Goal: Information Seeking & Learning: Understand process/instructions

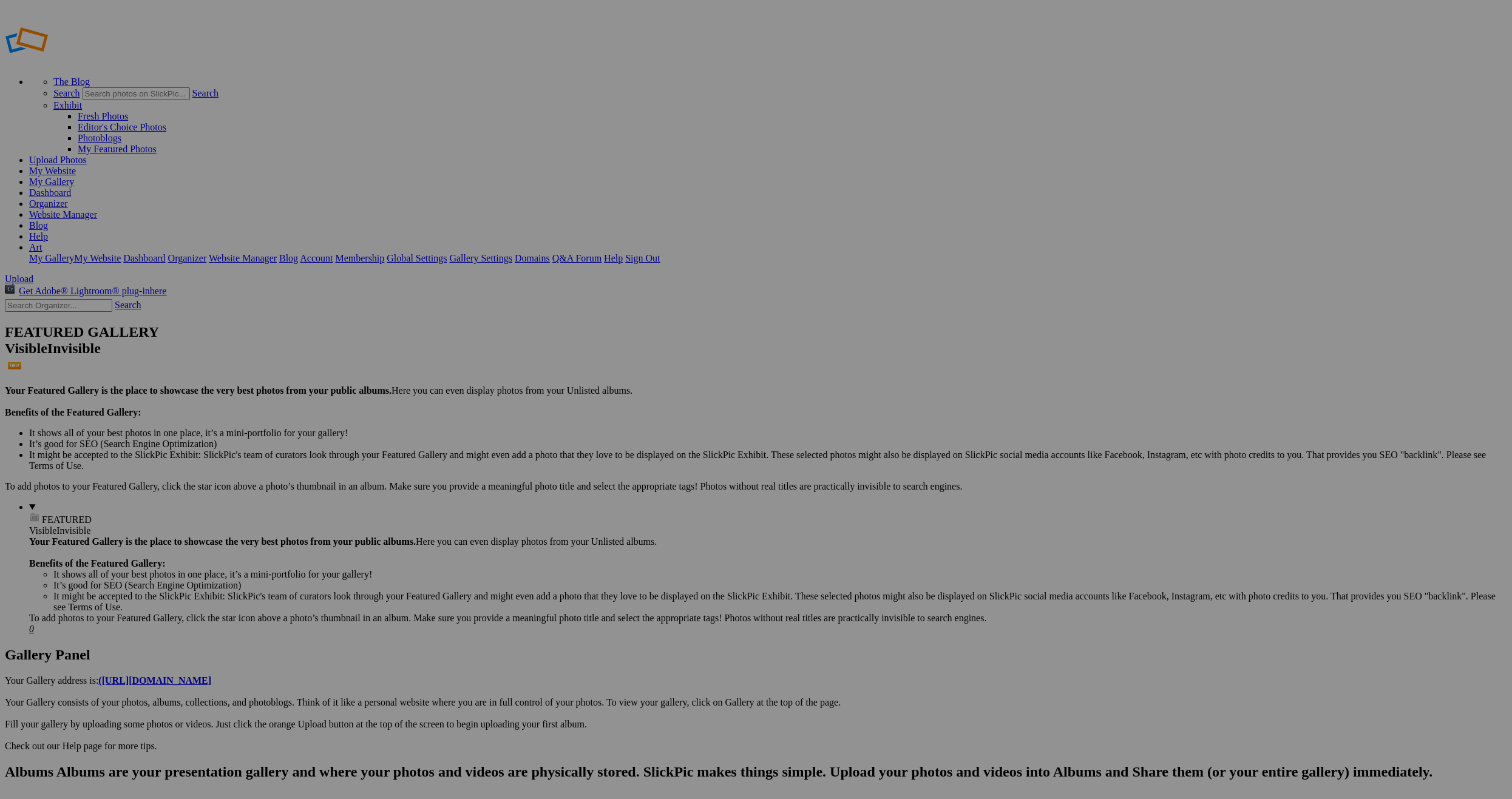
click at [42, 242] on link "Art" at bounding box center [36, 247] width 13 height 11
click at [660, 253] on link "Sign Out" at bounding box center [642, 258] width 34 height 11
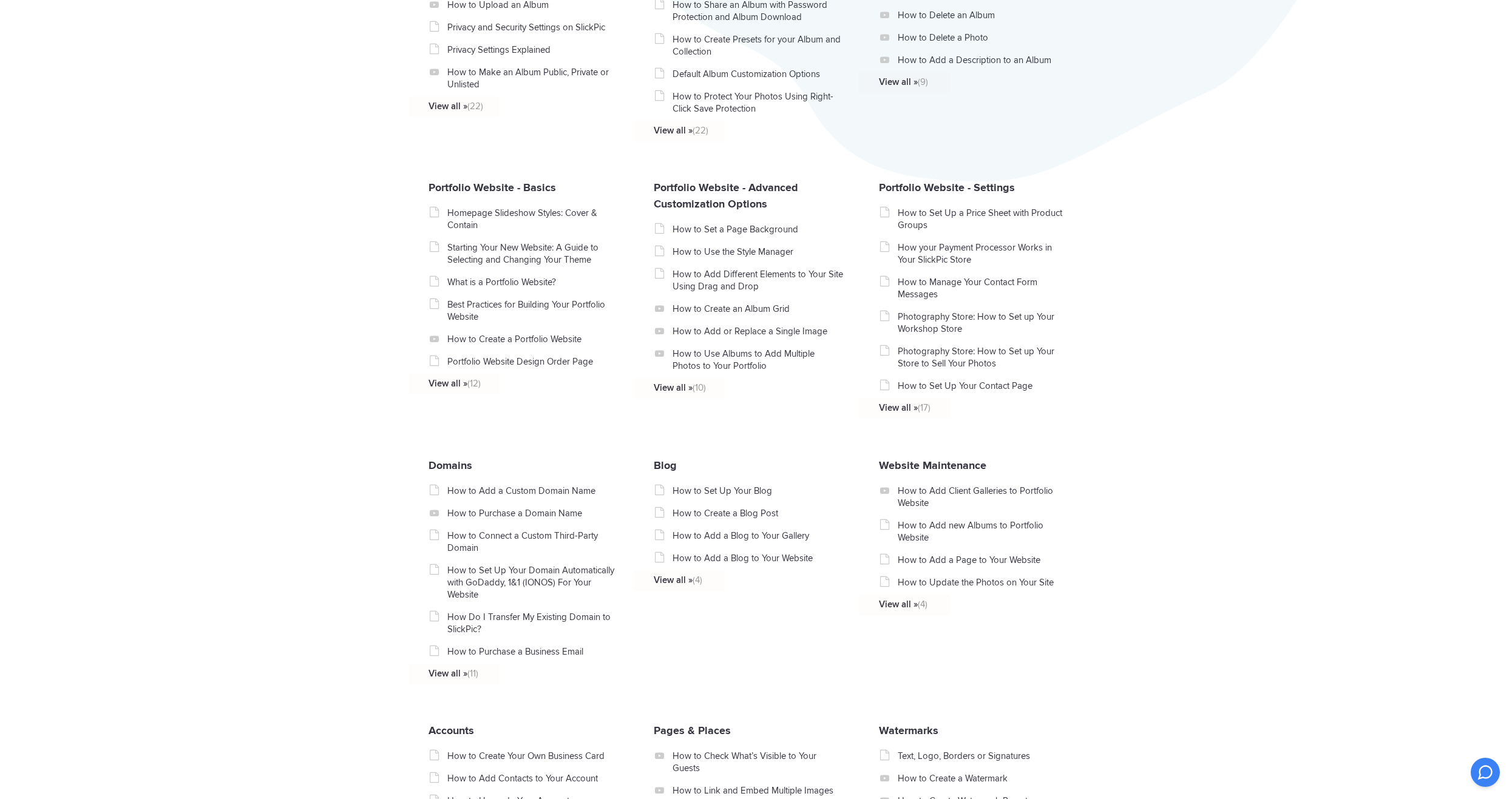
scroll to position [425, 0]
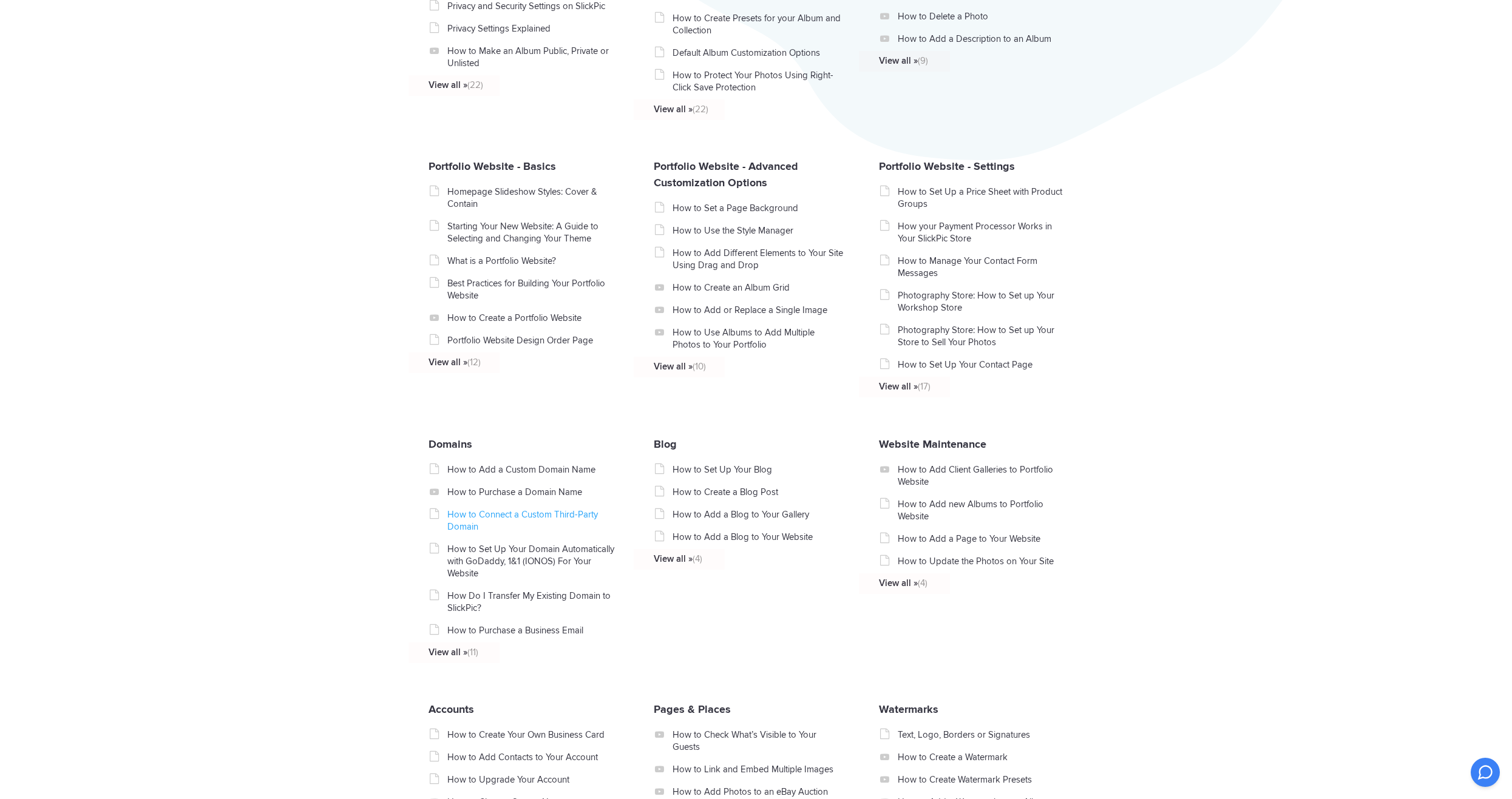
click at [521, 516] on link "How to Connect a Custom Third-Party Domain" at bounding box center [533, 520] width 172 height 24
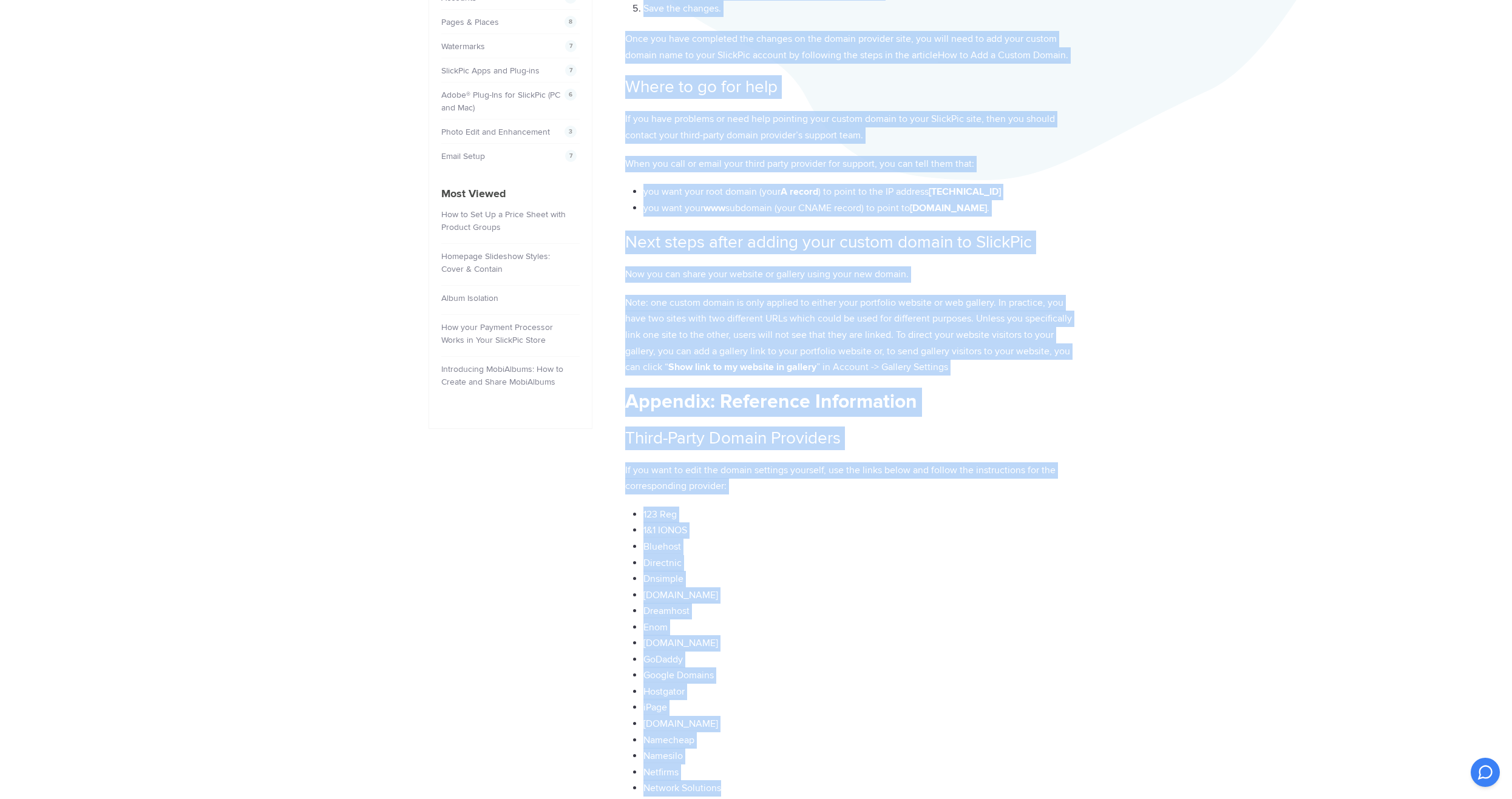
scroll to position [452, 0]
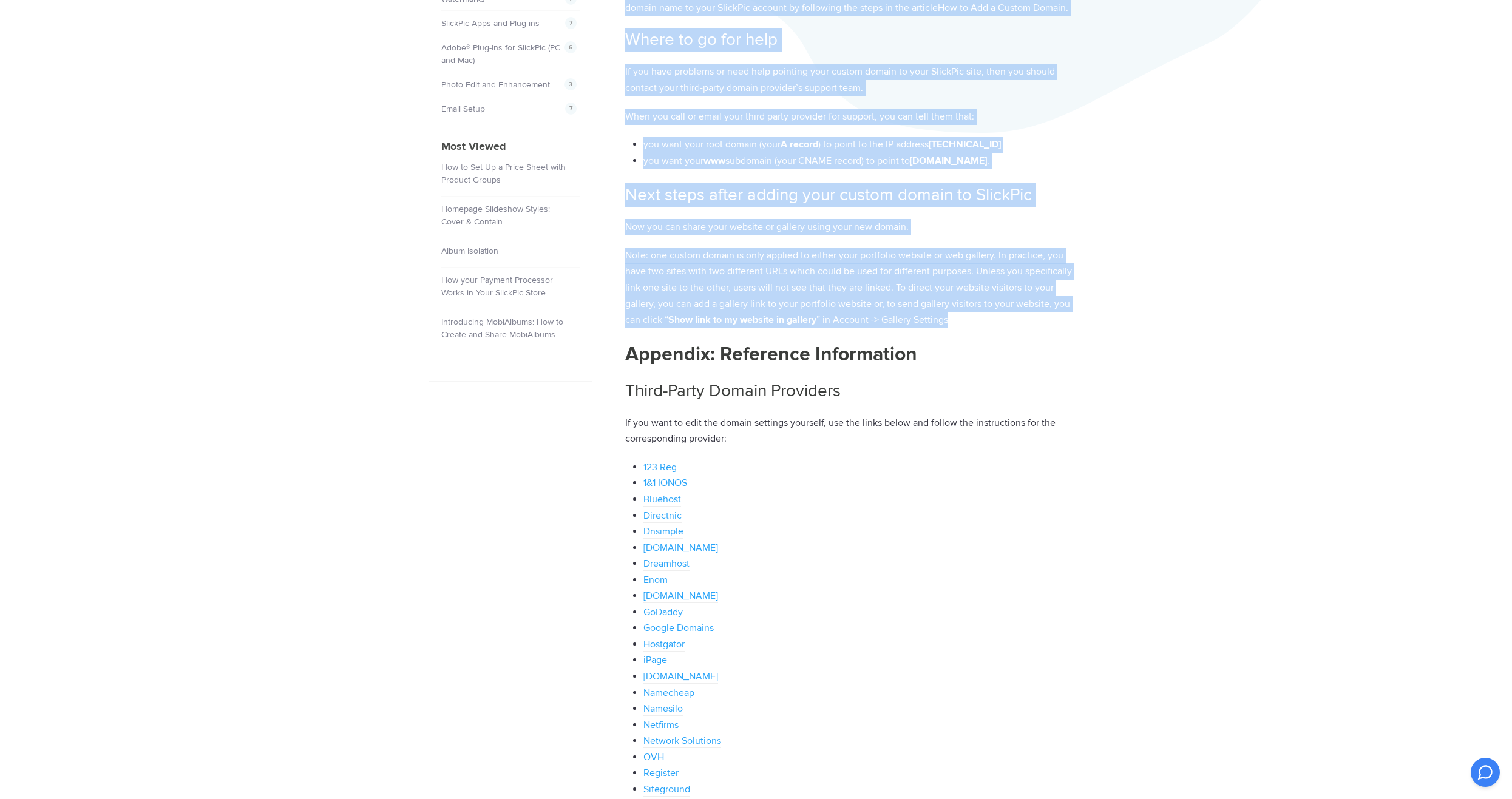
drag, startPoint x: 622, startPoint y: 120, endPoint x: 1070, endPoint y: 314, distance: 488.2
click at [1070, 314] on div "Home / Domains / How to Connect a Custom Third-Party Domain How to Connect a Cu…" at bounding box center [756, 496] width 656 height 1757
copy article "How to Connect a Custom Third-Party Domain You will need to make the following …"
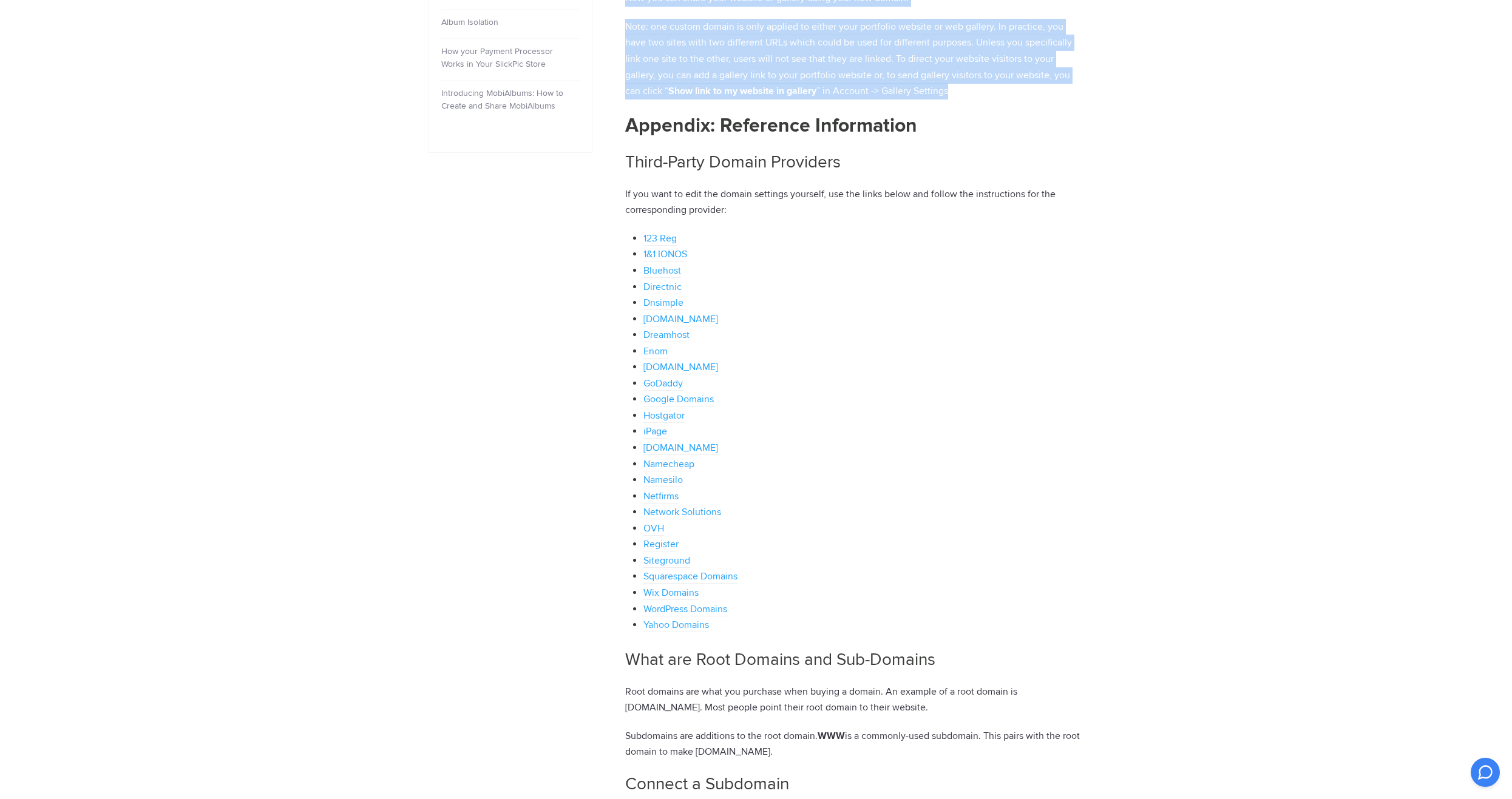
scroll to position [695, 0]
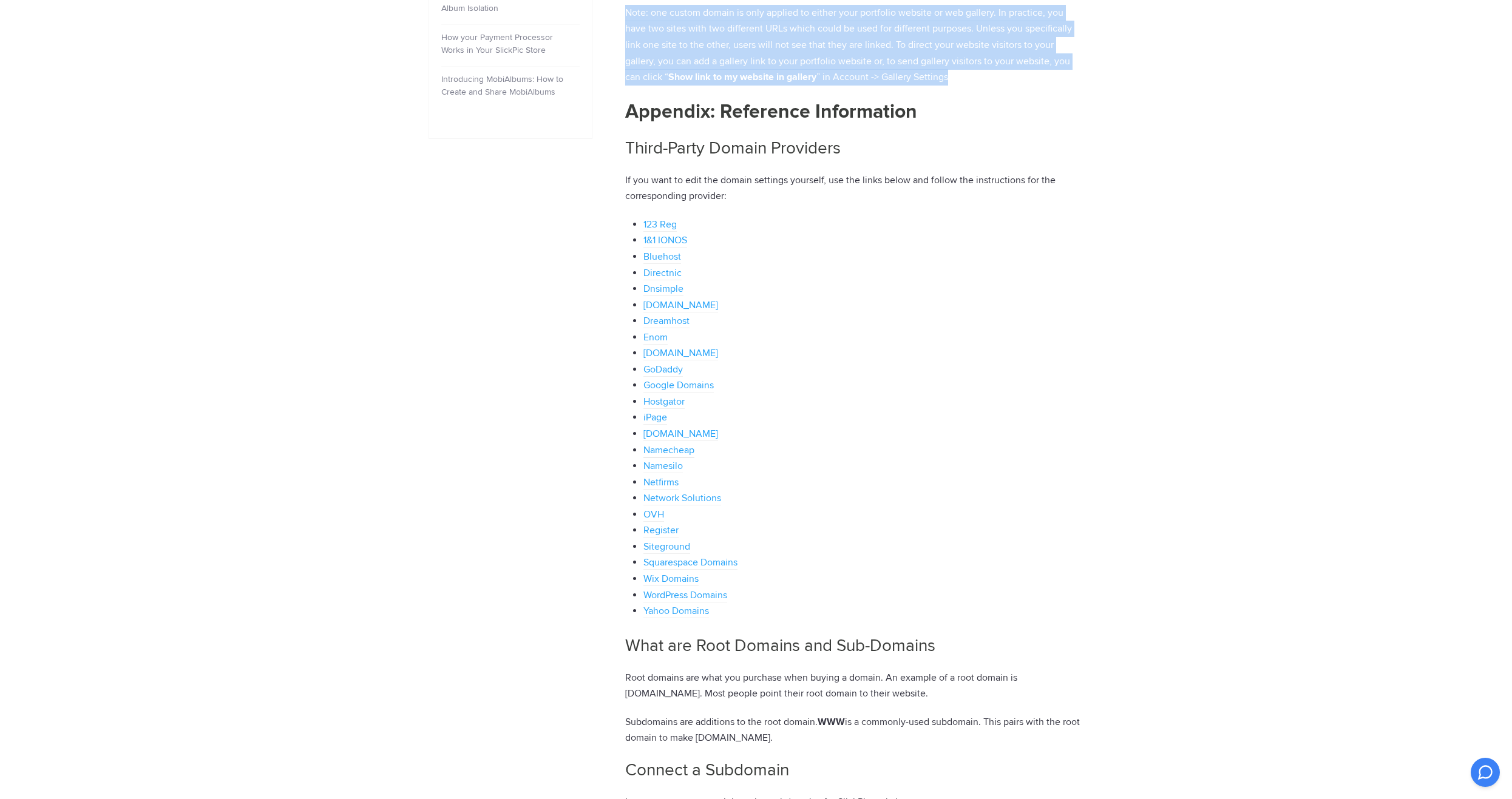
click at [673, 449] on link "Namecheap" at bounding box center [669, 450] width 51 height 13
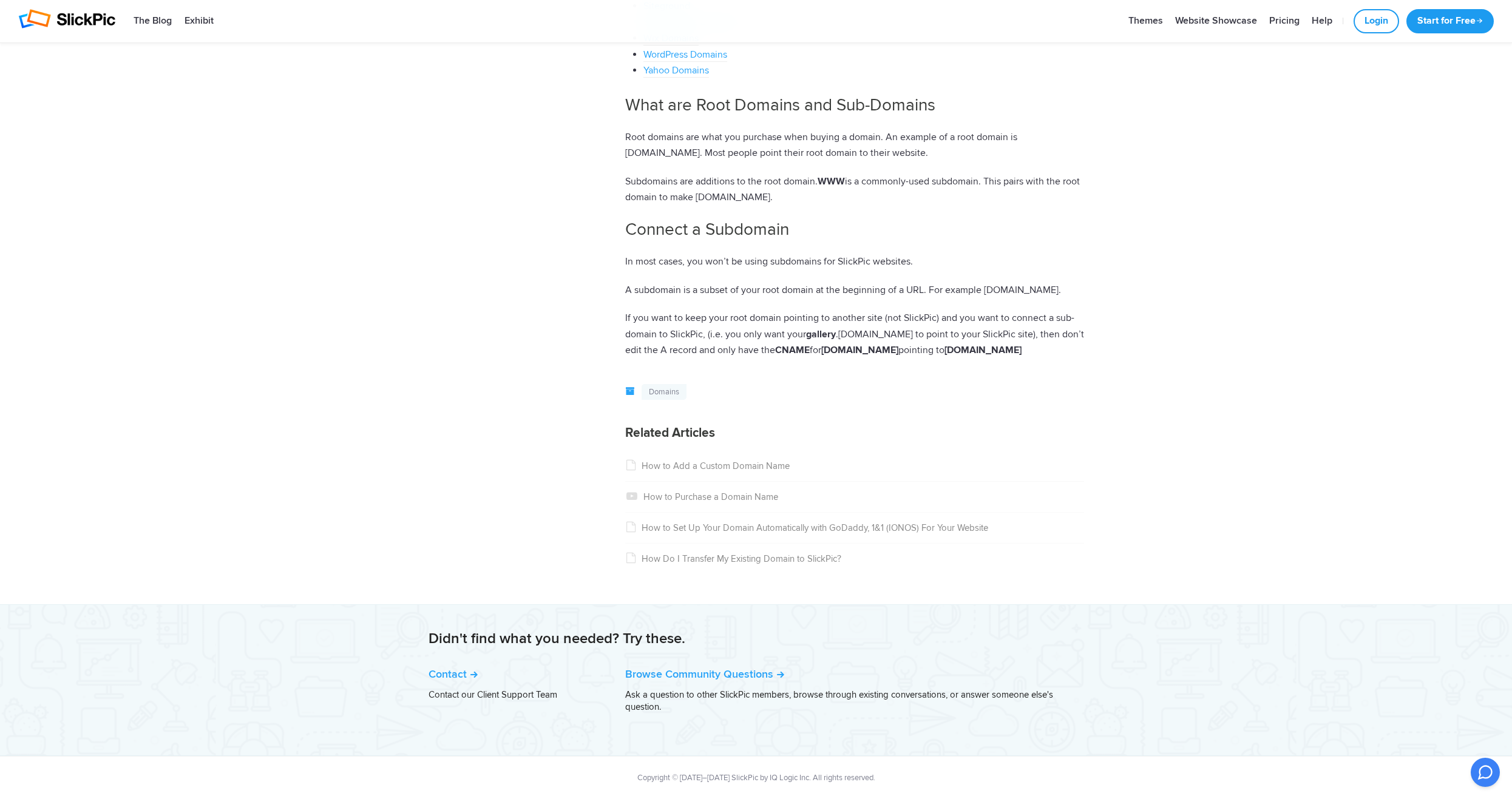
scroll to position [1267, 0]
click at [703, 353] on p "If you want to keep your root domain pointing to another site (not SlickPic) an…" at bounding box center [854, 334] width 459 height 49
copy article "How to Connect a Custom Third-Party Domain You will need to make the following …"
click at [1372, 22] on link "Login" at bounding box center [1376, 21] width 46 height 24
